Goal: Task Accomplishment & Management: Complete application form

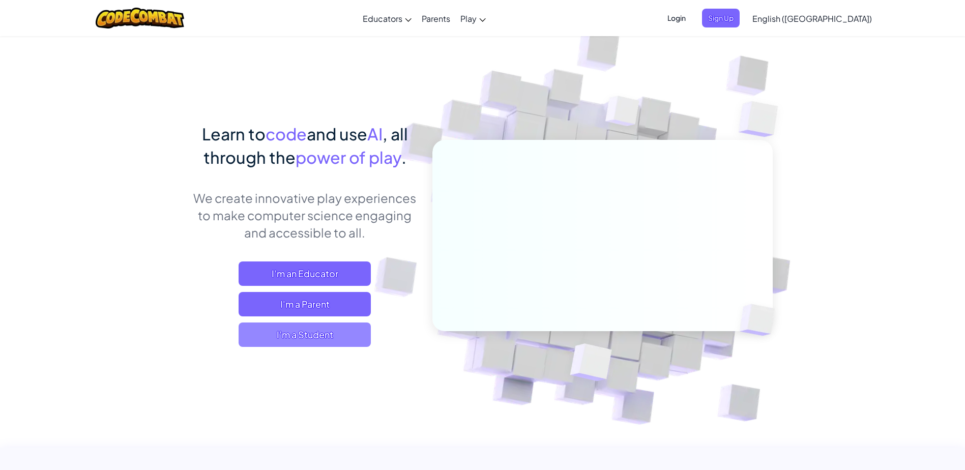
click at [343, 327] on span "I'm a Student" at bounding box center [304, 334] width 132 height 24
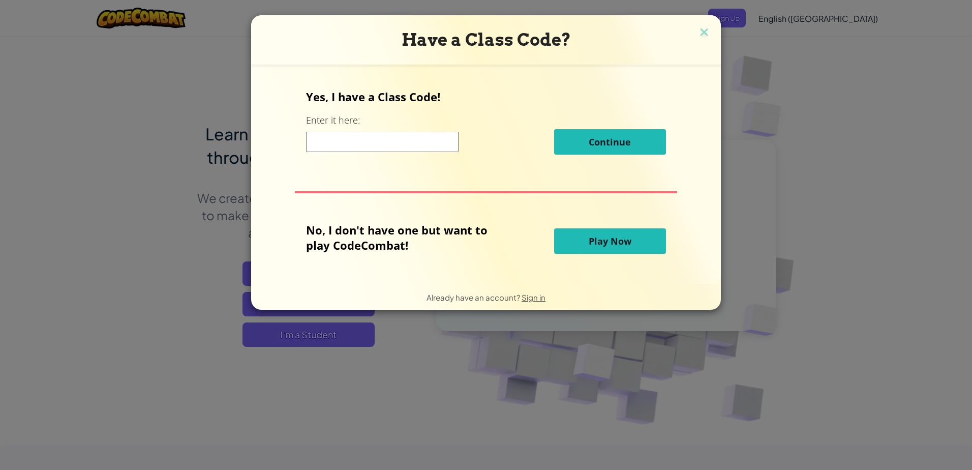
click at [695, 25] on div "Have a Class Code?" at bounding box center [486, 39] width 470 height 49
click at [709, 26] on img at bounding box center [704, 32] width 13 height 15
